Goal: Transaction & Acquisition: Purchase product/service

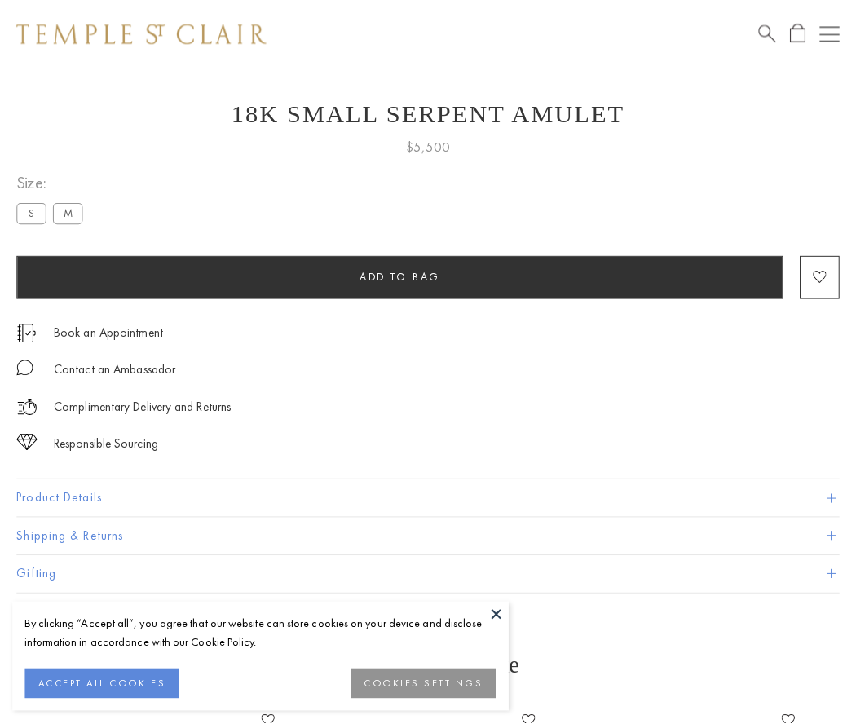
scroll to position [65, 0]
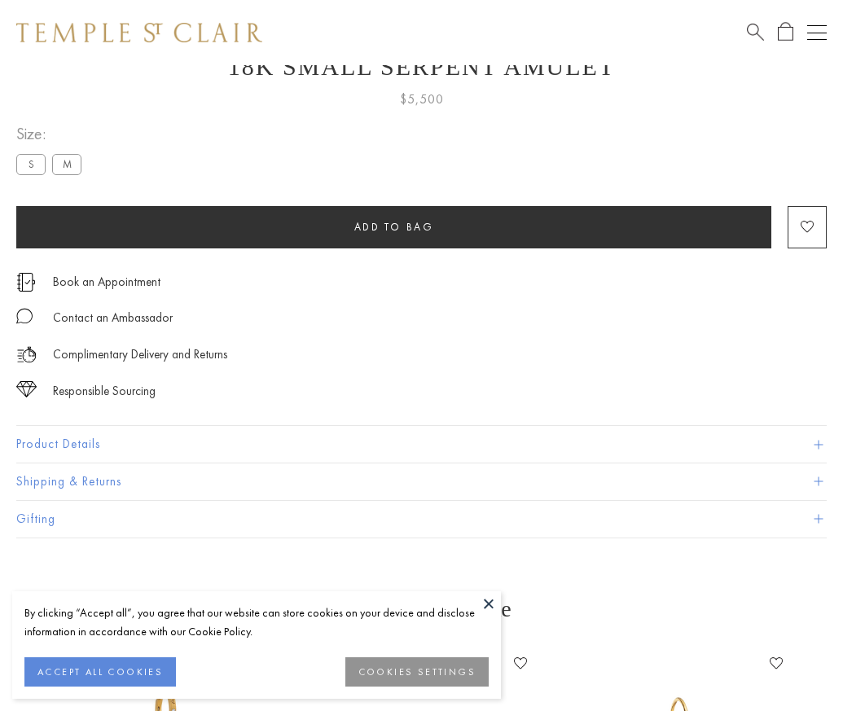
click at [394, 227] on span "Add to bag" at bounding box center [394, 227] width 80 height 14
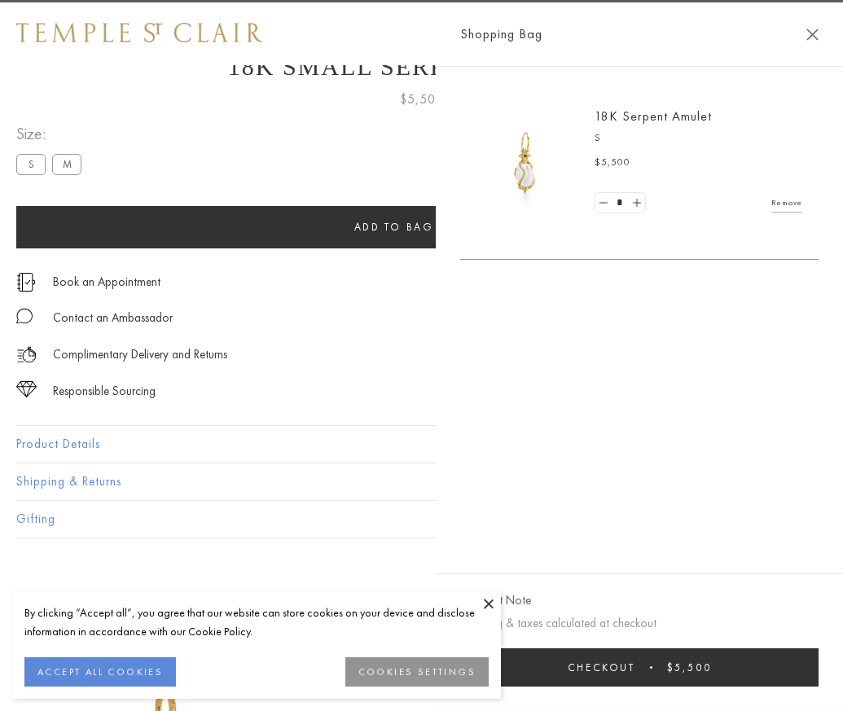
click at [819, 680] on button "Checkout $5,500" at bounding box center [639, 668] width 359 height 38
